Goal: Find specific page/section: Find specific page/section

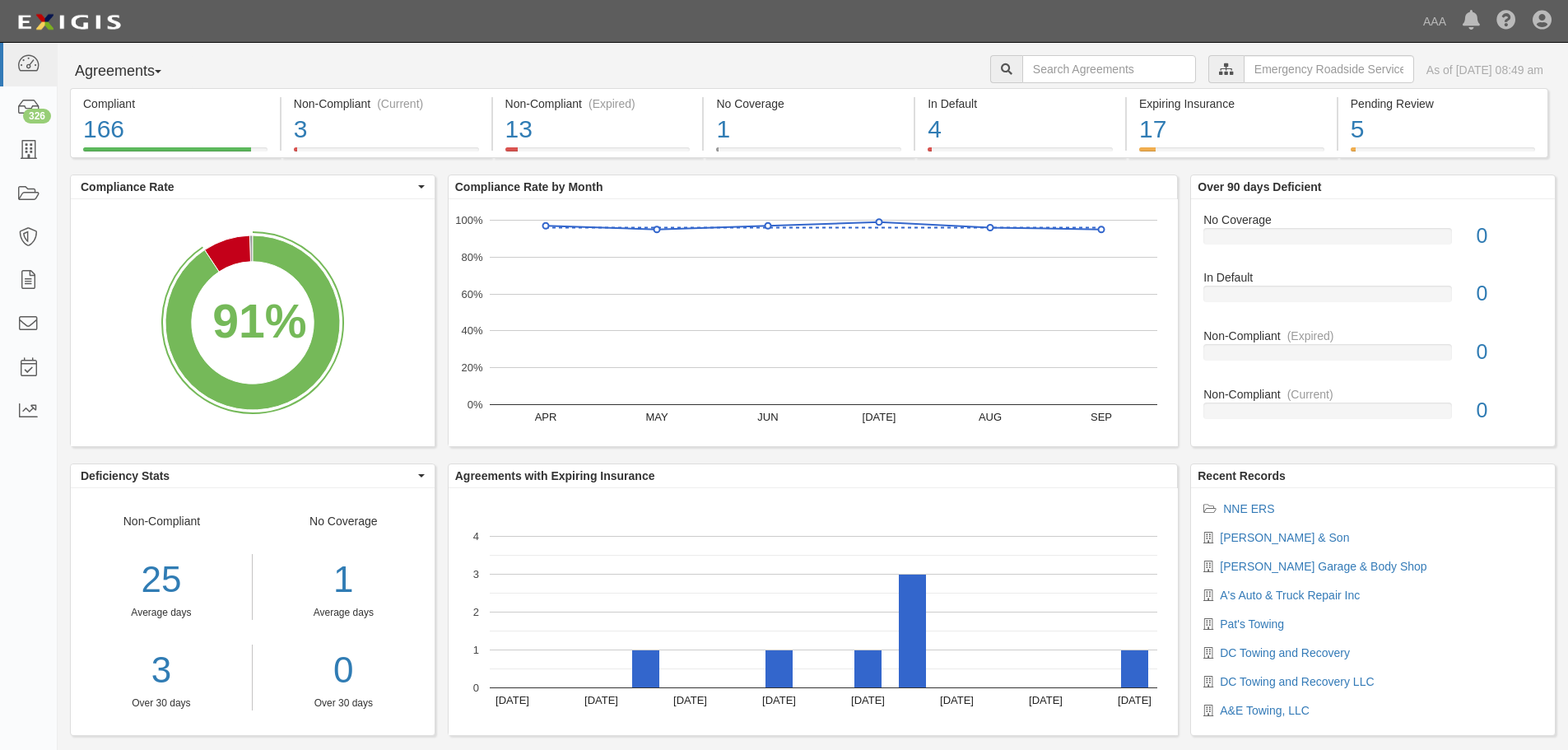
click at [419, 228] on rect "A chart." at bounding box center [252, 323] width 364 height 247
click at [214, 64] on div "Agreements Parties Agreements Coverages AAA East Central Automotive Services Em…" at bounding box center [813, 71] width 1511 height 33
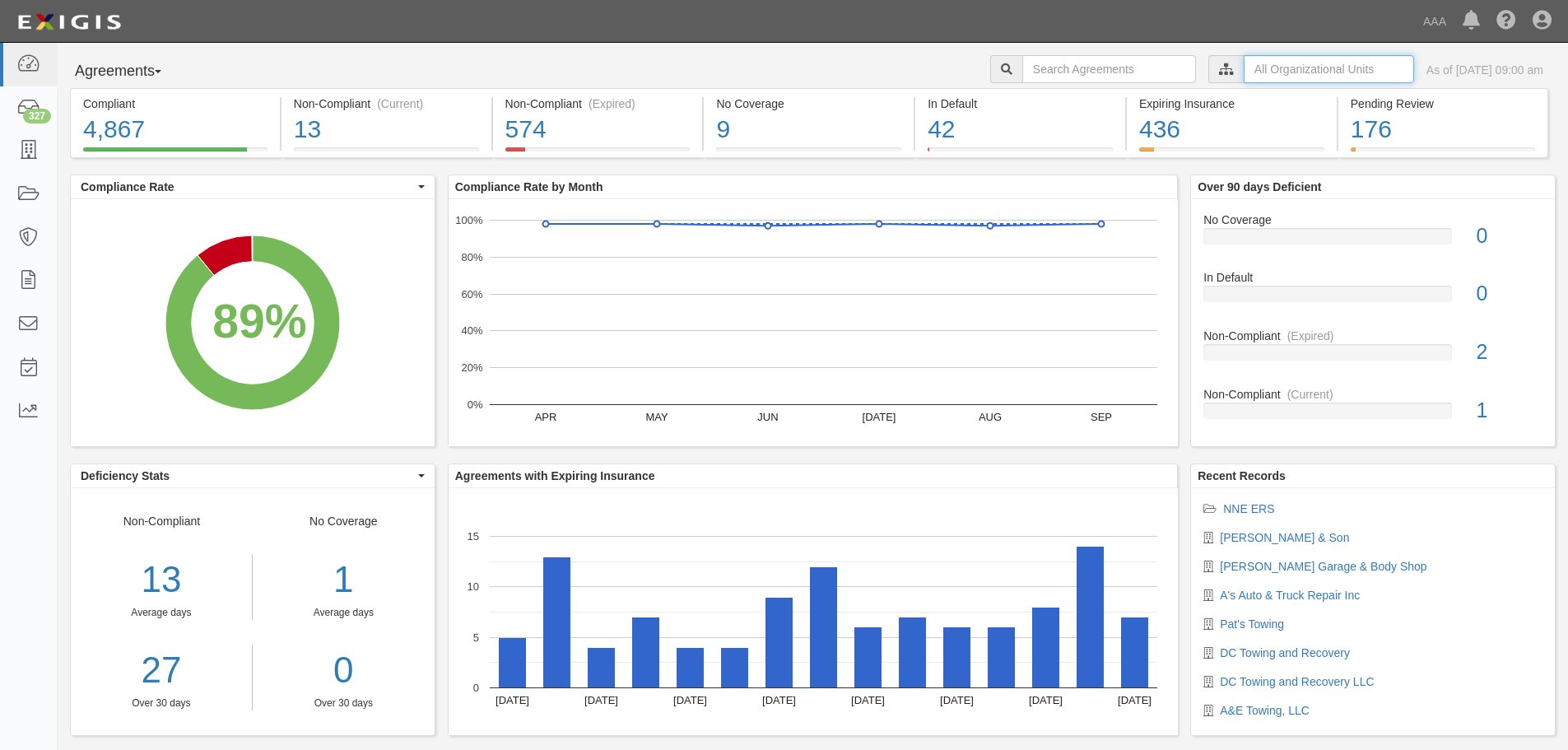
click at [1260, 77] on input "text" at bounding box center [1329, 68] width 171 height 28
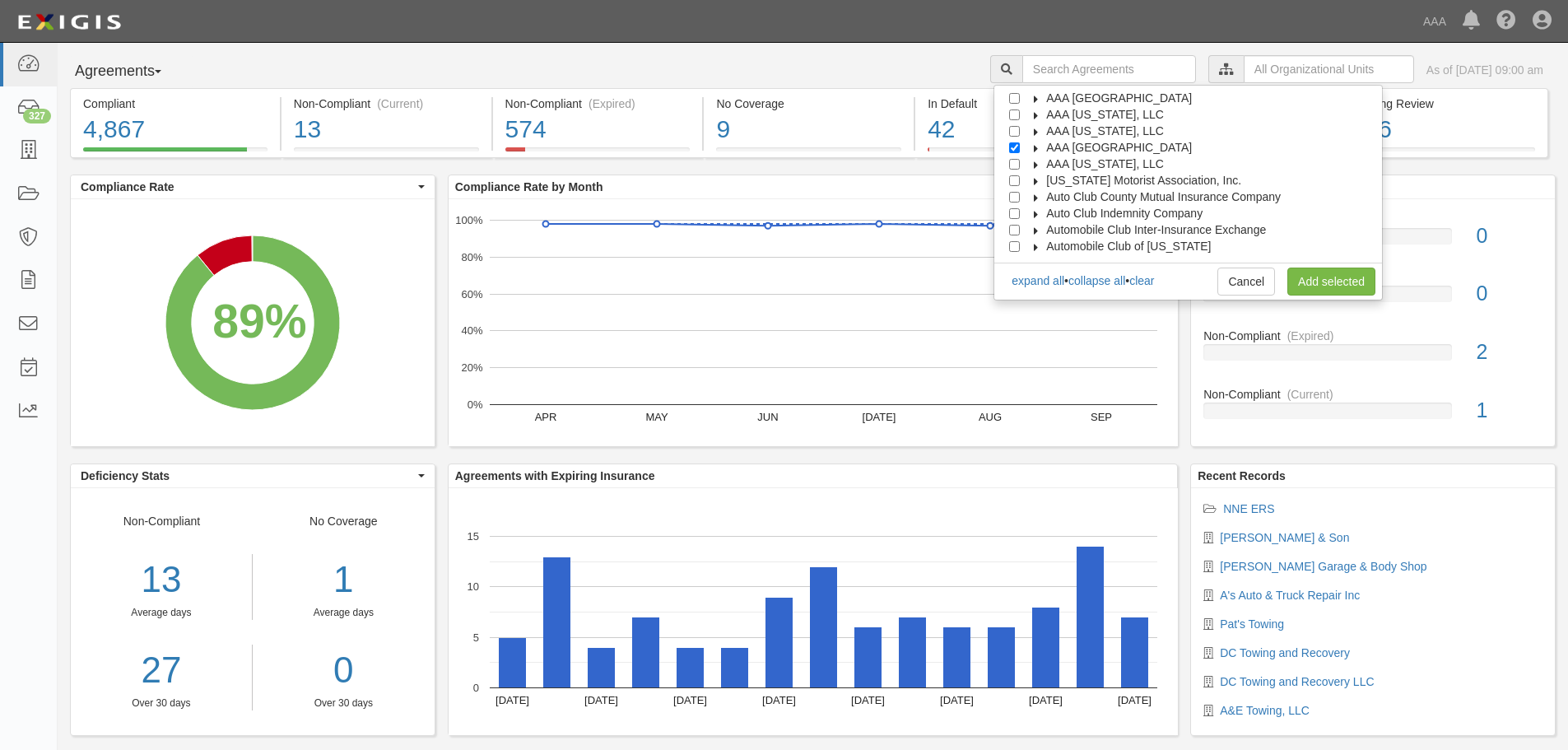
click at [1142, 146] on span "AAA [GEOGRAPHIC_DATA]" at bounding box center [1119, 147] width 146 height 13
click at [1129, 160] on span "Automotive Services" at bounding box center [1113, 164] width 105 height 13
click at [1035, 163] on input "Automotive Services" at bounding box center [1029, 164] width 11 height 11
checkbox input "false"
click at [1303, 278] on link "Add selected" at bounding box center [1331, 281] width 88 height 28
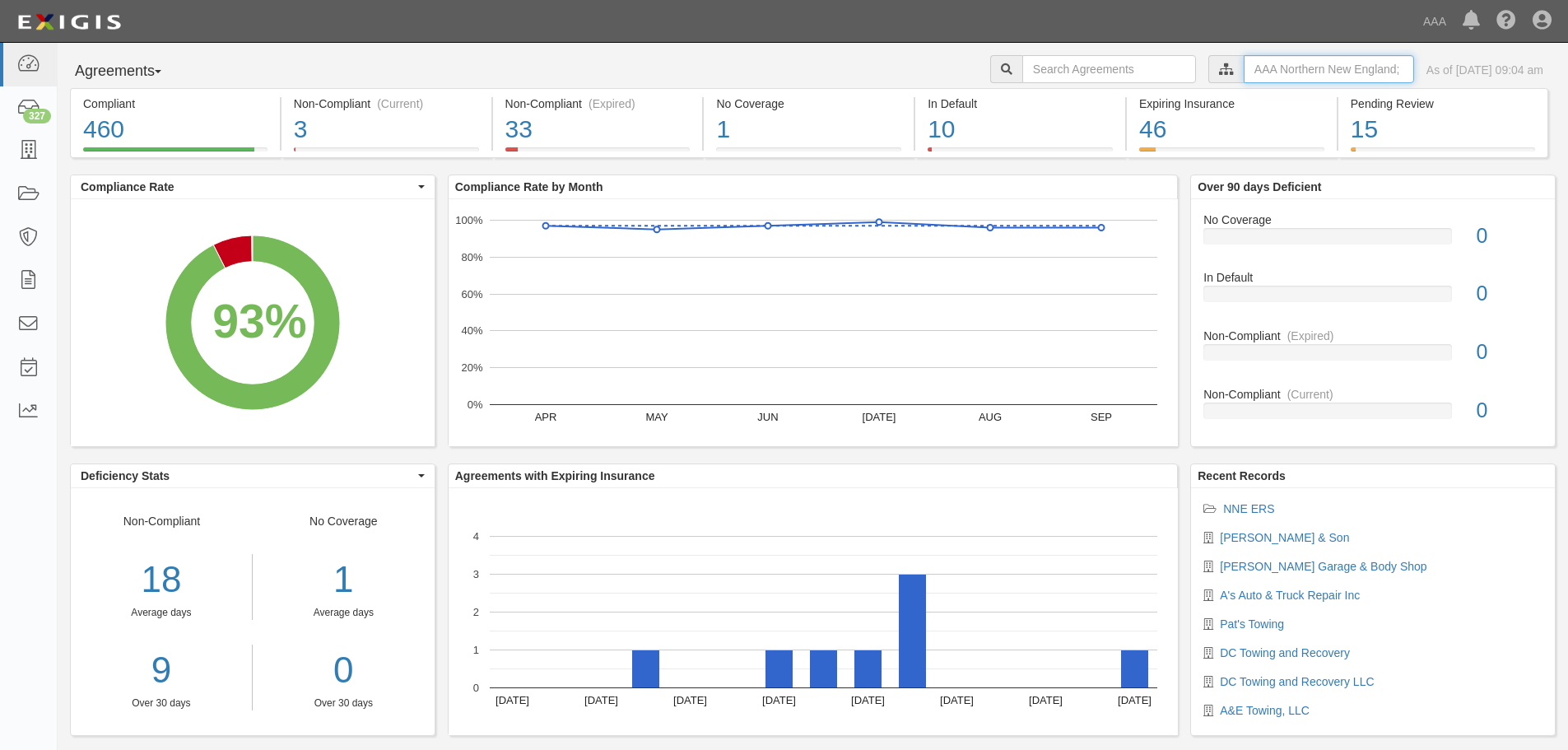
click at [1244, 68] on input "text" at bounding box center [1329, 68] width 171 height 28
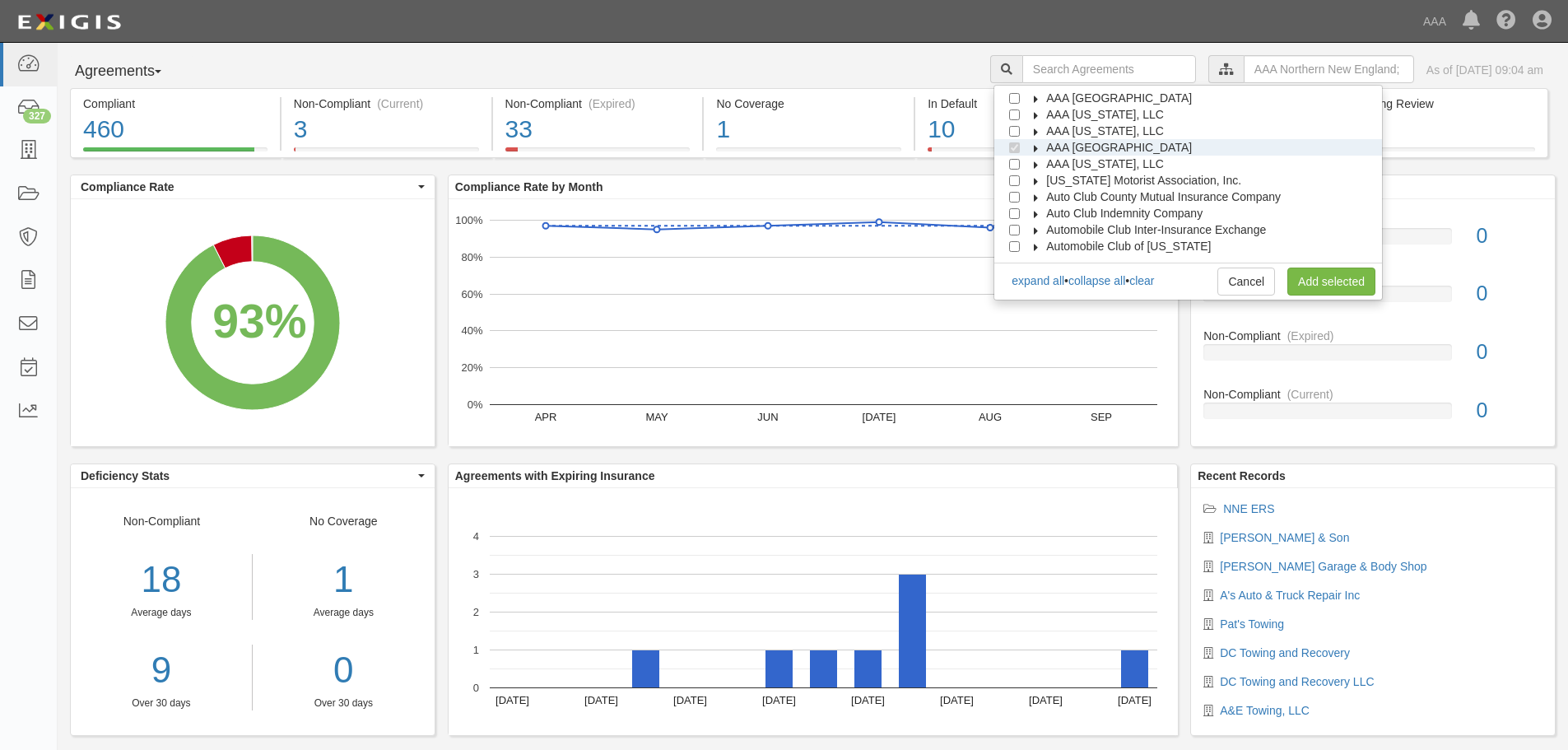
click at [1149, 123] on label "AAA [US_STATE], LLC" at bounding box center [1095, 130] width 138 height 16
click at [1154, 152] on span "Automotive Services" at bounding box center [1113, 147] width 105 height 13
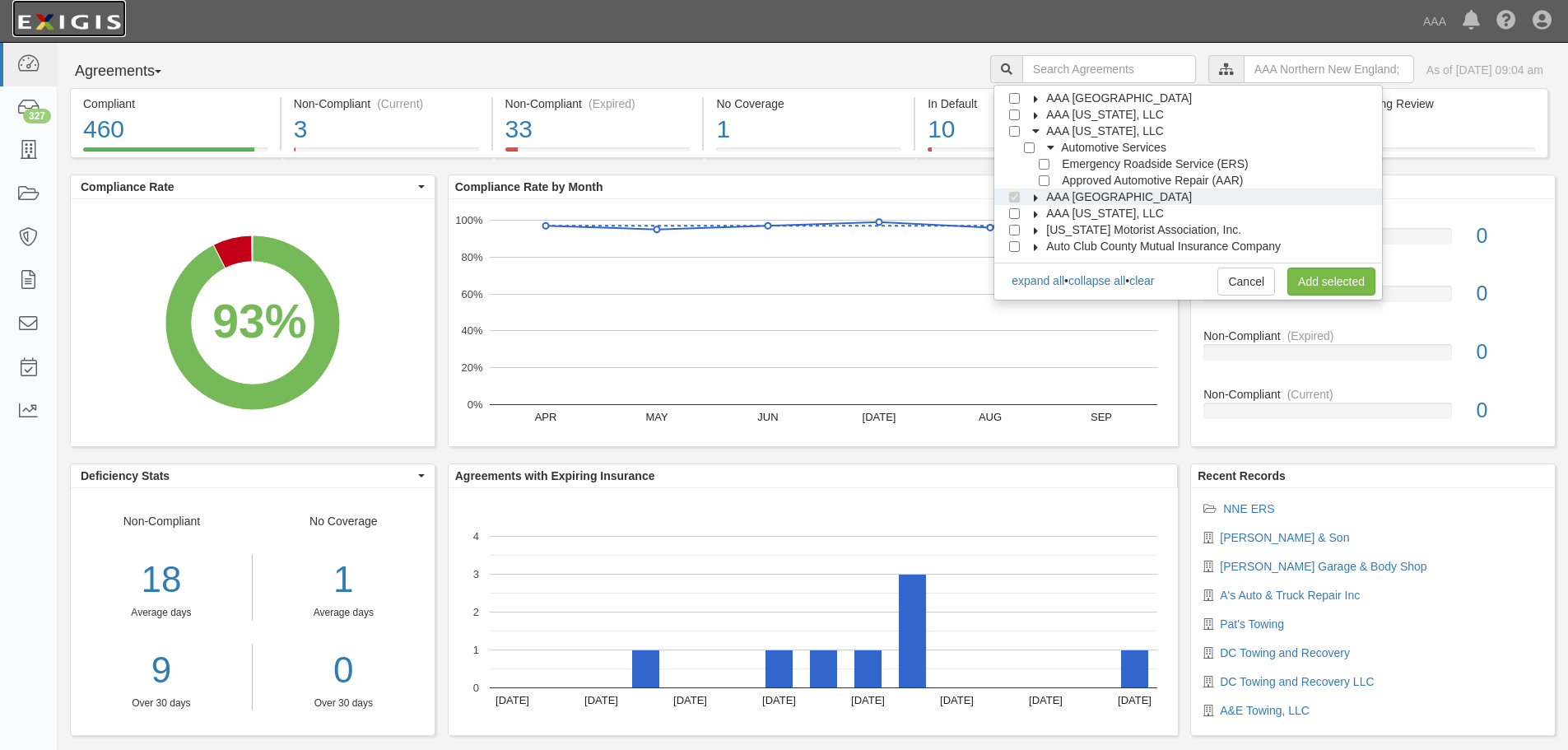
click at [82, 32] on img at bounding box center [69, 22] width 114 height 30
click at [1259, 282] on link "Cancel" at bounding box center [1247, 281] width 58 height 28
checkbox input "true"
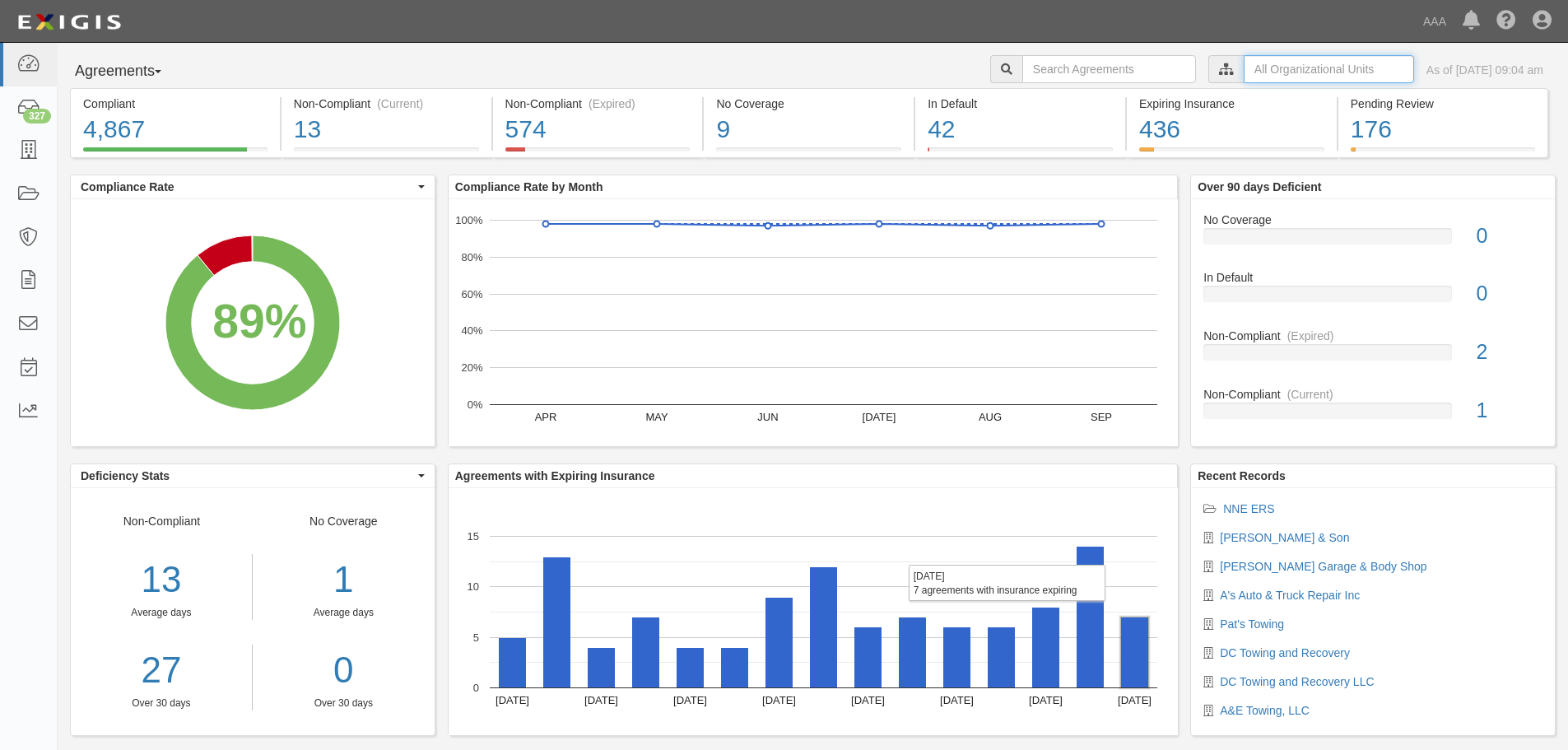
click at [1289, 70] on input "text" at bounding box center [1329, 68] width 171 height 28
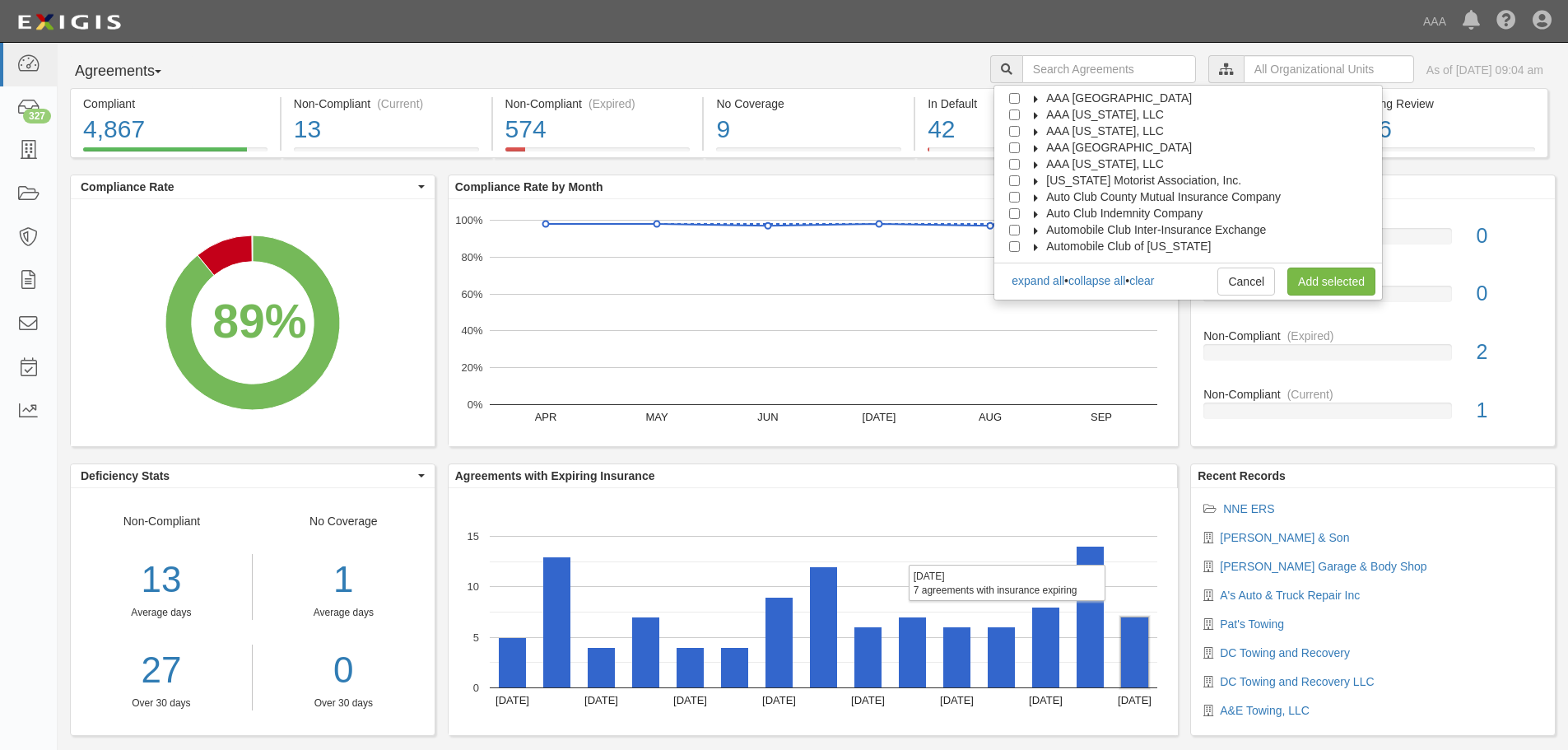
click at [1138, 146] on span "AAA [GEOGRAPHIC_DATA]" at bounding box center [1119, 147] width 146 height 13
click at [1105, 170] on span "Automotive Services" at bounding box center [1113, 164] width 105 height 13
click at [1050, 193] on input "Emergency Roadside Service (ERS)" at bounding box center [1043, 197] width 11 height 11
checkbox input "true"
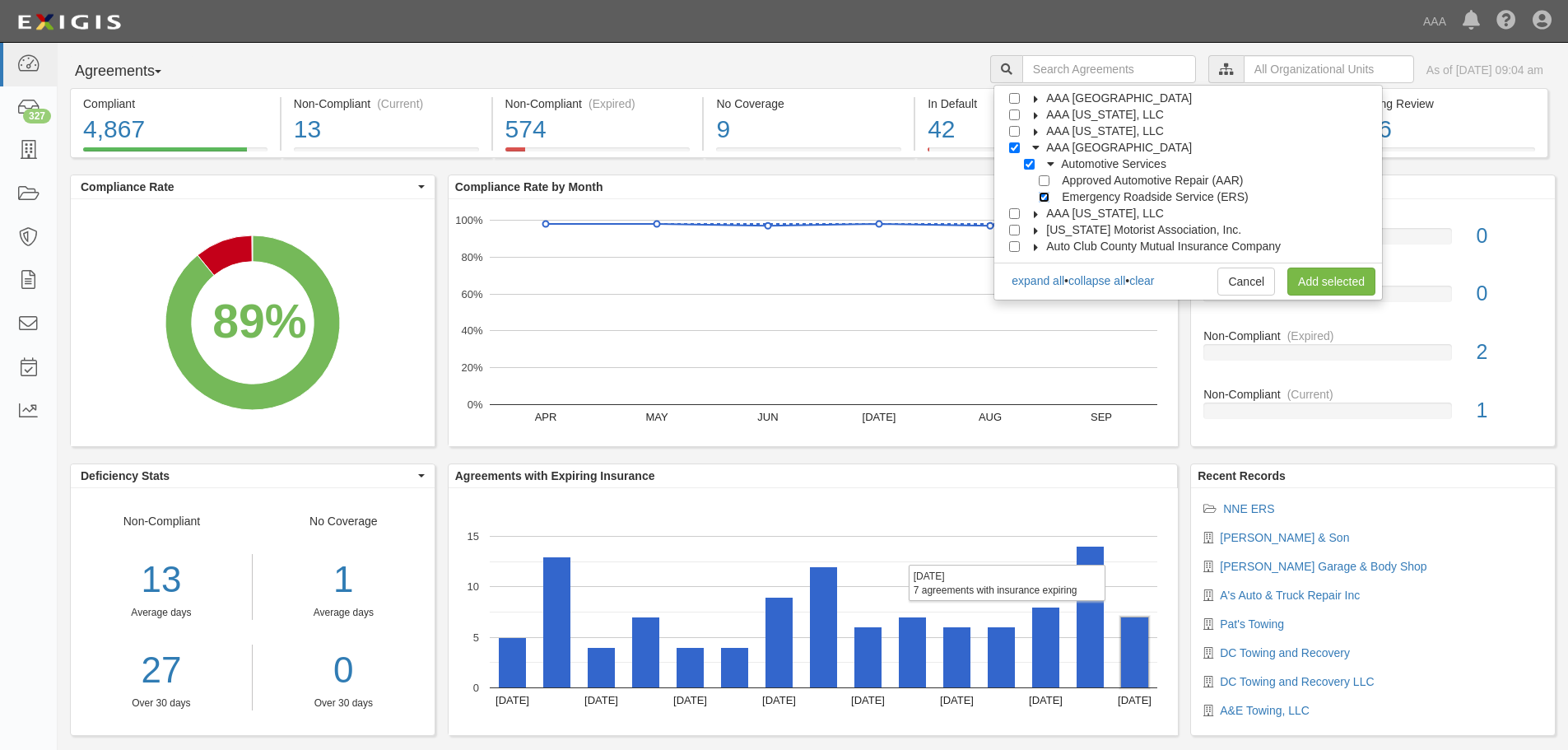
checkbox input "true"
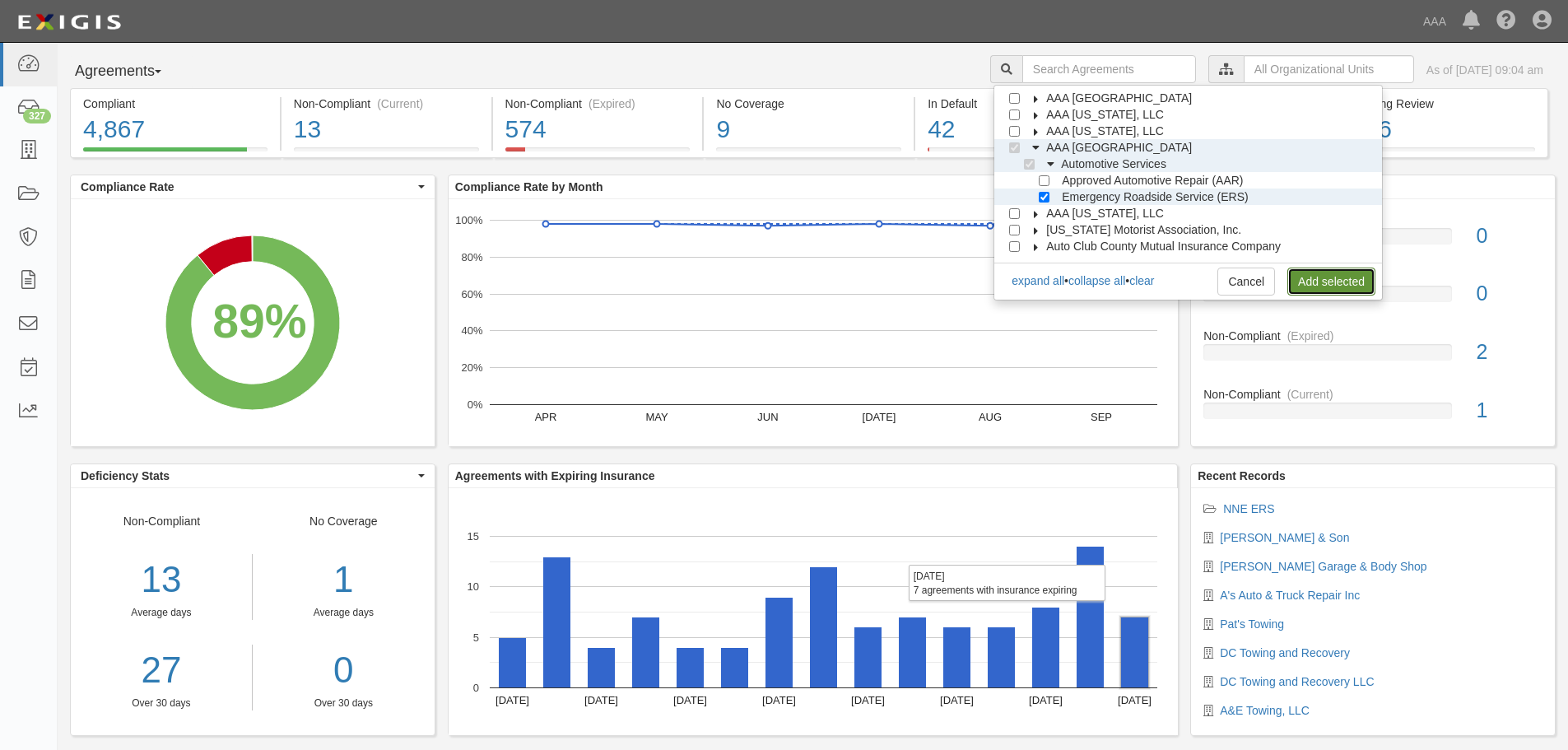
click at [1313, 281] on link "Add selected" at bounding box center [1331, 281] width 88 height 28
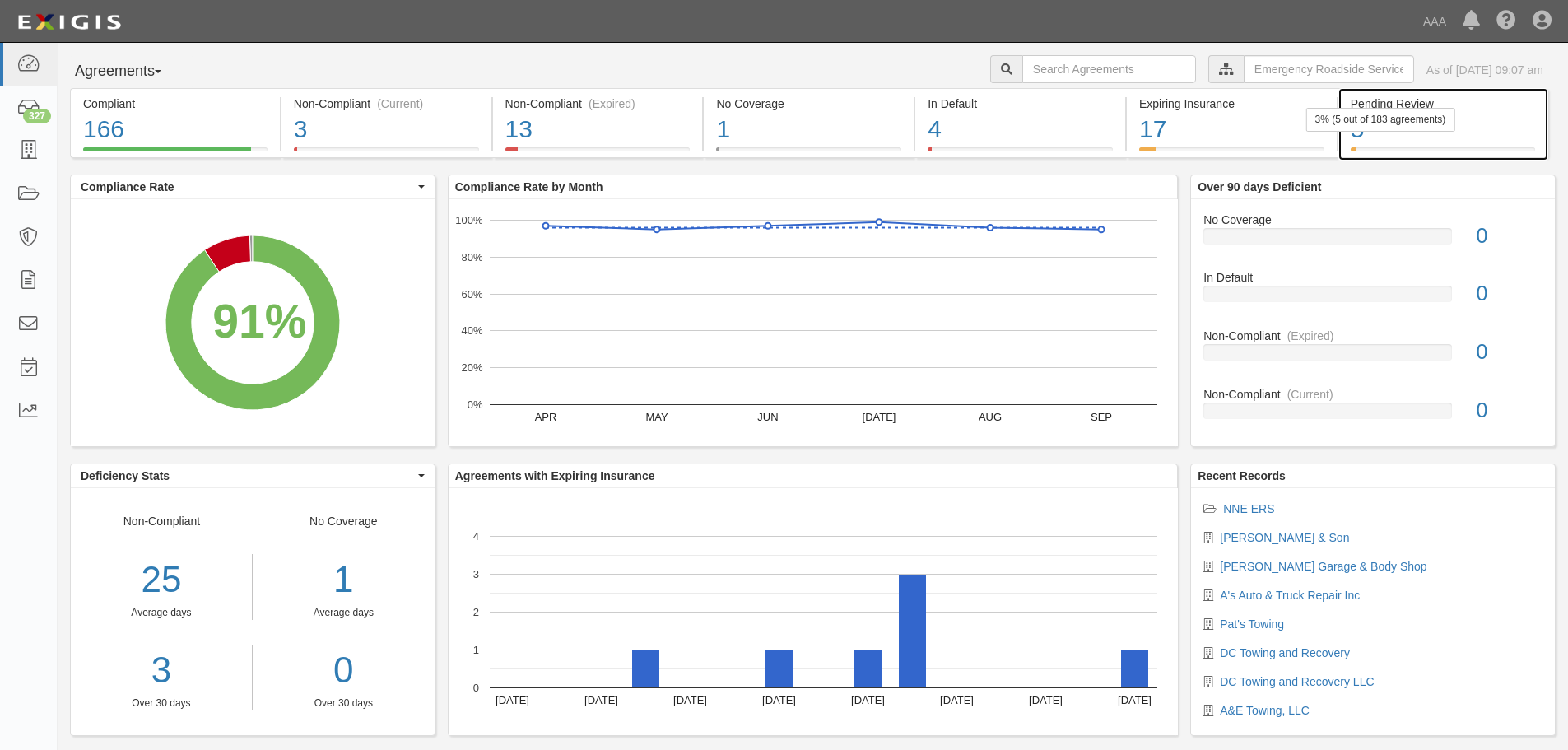
click at [1399, 130] on div "3% (5 out of 183 agreements)" at bounding box center [1381, 120] width 149 height 24
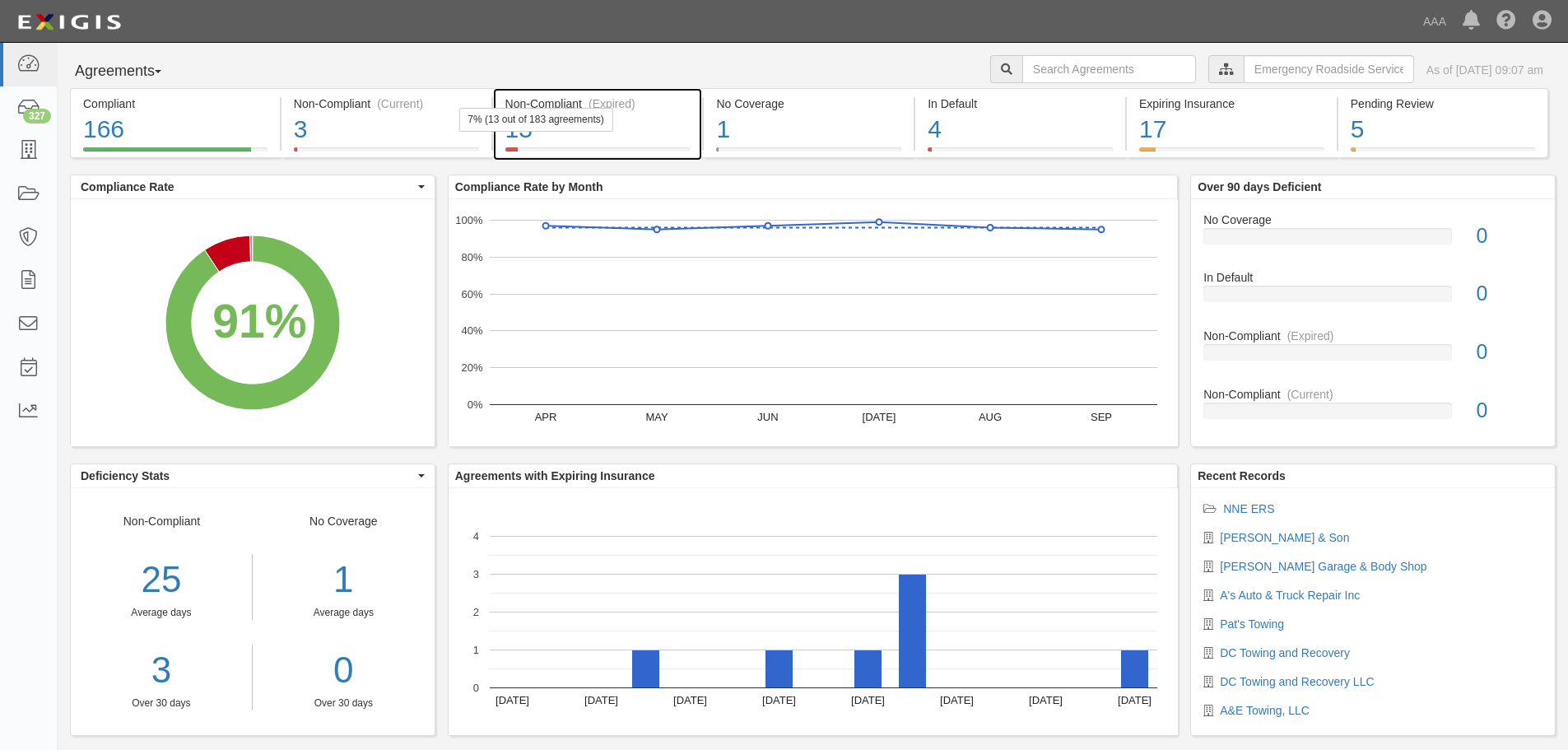
click at [578, 126] on div "7% (13 out of 183 agreements)" at bounding box center [536, 120] width 154 height 24
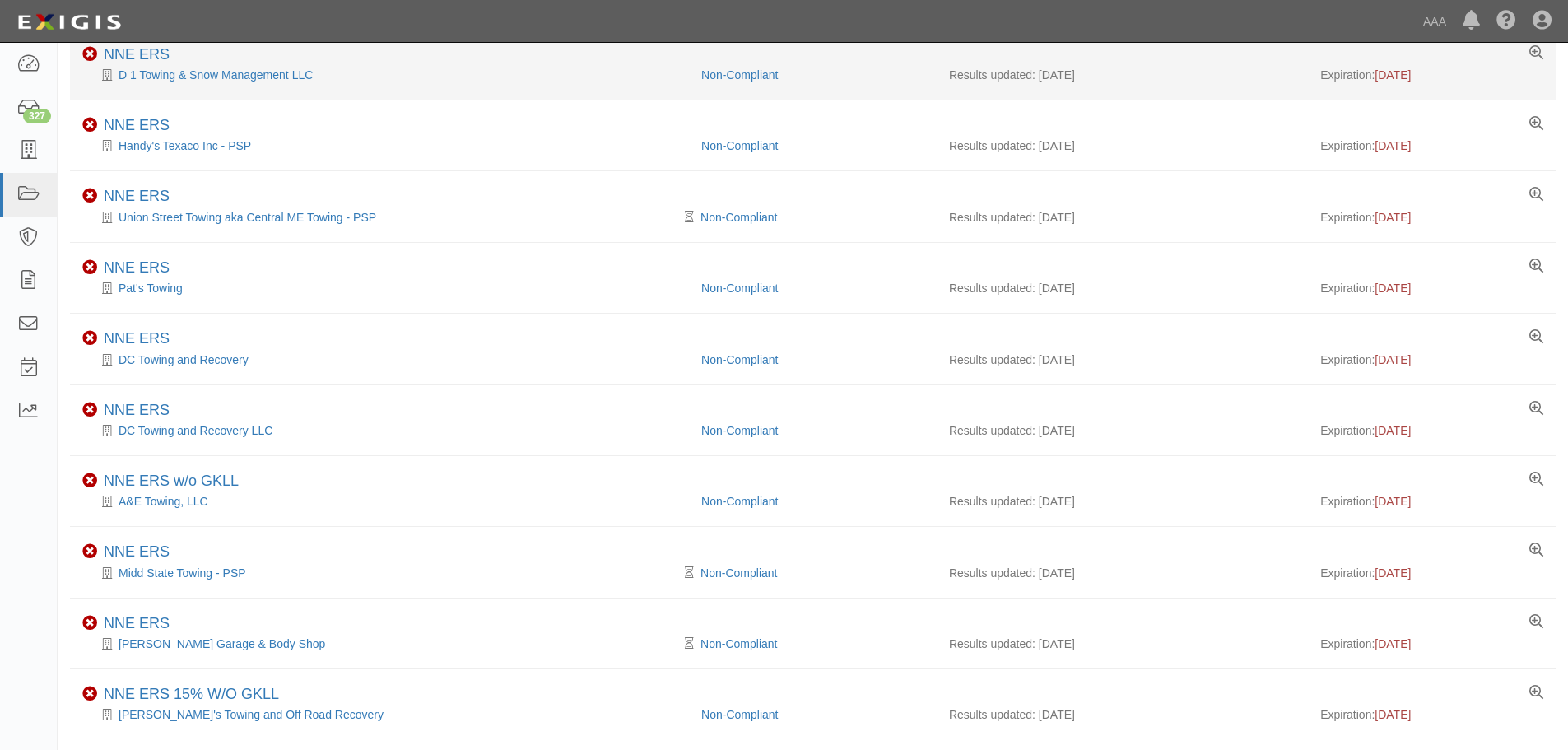
scroll to position [415, 0]
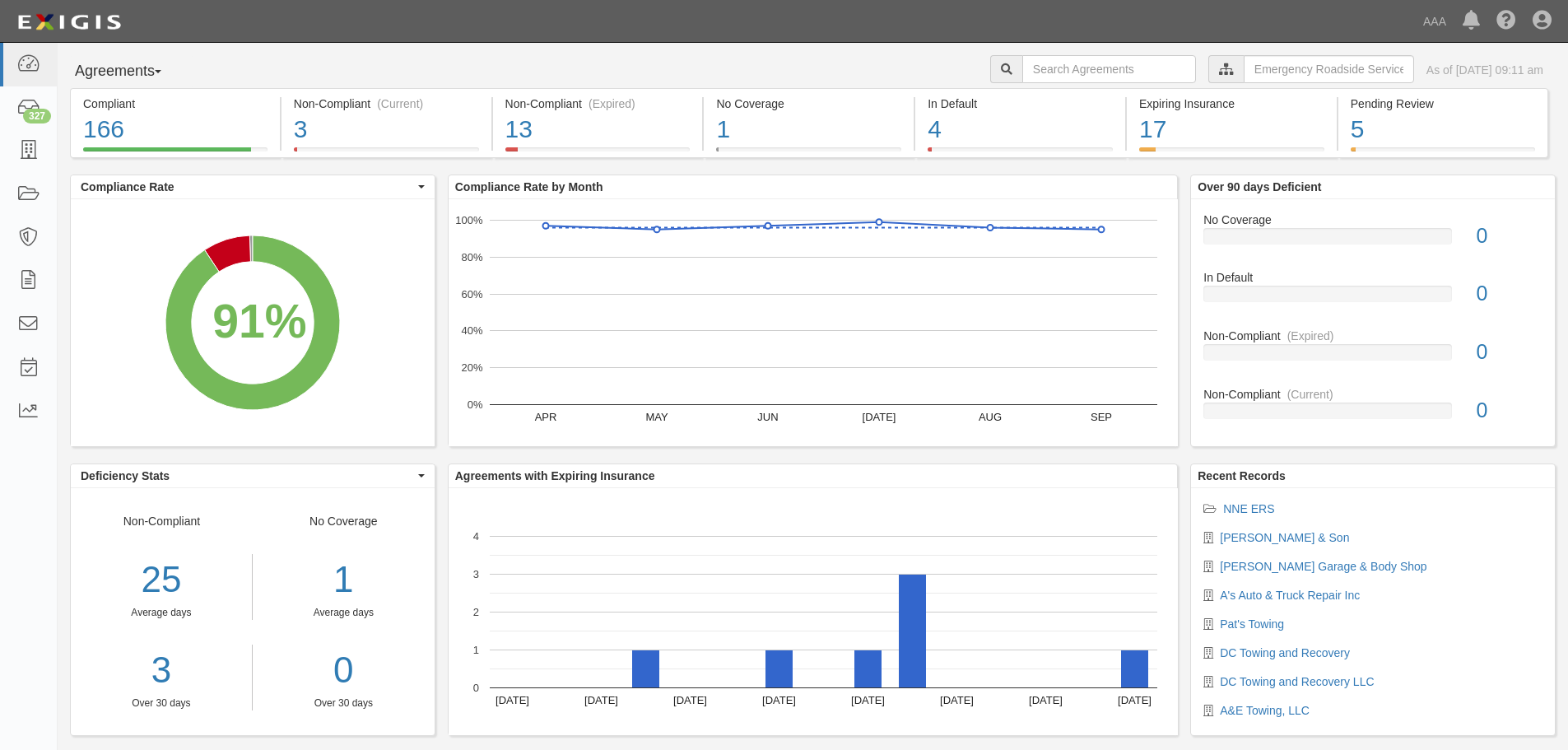
click at [418, 267] on rect "A chart." at bounding box center [252, 323] width 364 height 247
